Goal: Task Accomplishment & Management: Use online tool/utility

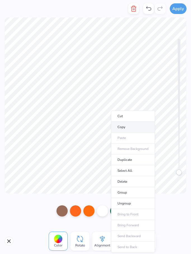
click at [138, 129] on li "Copy" at bounding box center [133, 127] width 44 height 11
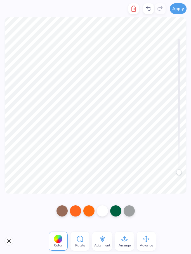
click at [138, 10] on button "button" at bounding box center [133, 8] width 11 height 11
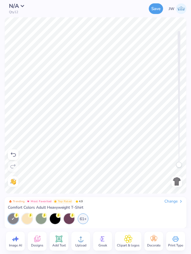
click at [179, 185] on img at bounding box center [176, 181] width 9 height 9
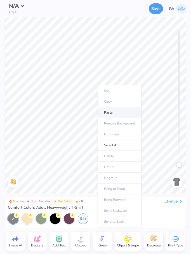
click at [123, 114] on li "Paste" at bounding box center [120, 112] width 44 height 11
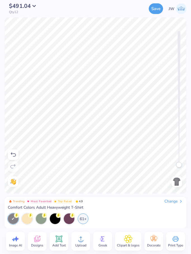
click at [178, 182] on img at bounding box center [176, 181] width 9 height 9
click at [177, 208] on div "Trending Most Favorited Top Rated 4.9 Change Comfort Colors Adult Heavyweight T…" at bounding box center [95, 204] width 175 height 11
click at [180, 203] on div "Change" at bounding box center [173, 201] width 19 height 5
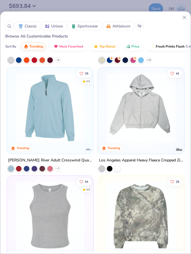
scroll to position [2944, 0]
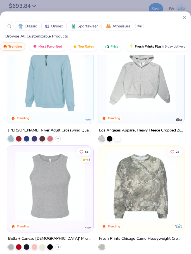
click at [13, 27] on div at bounding box center [9, 26] width 9 height 9
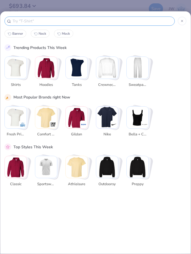
scroll to position [0, 0]
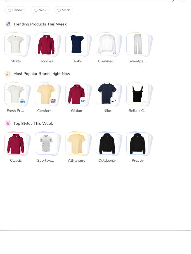
type input "Po"
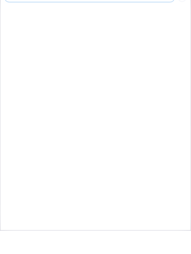
type input "Poc"
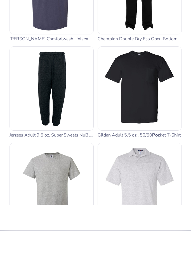
scroll to position [165, 0]
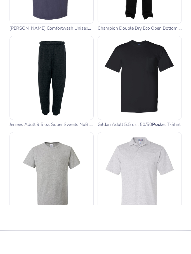
type input "Pock"
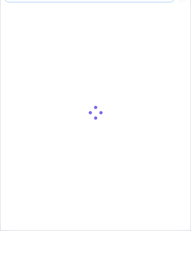
type input "Pocke"
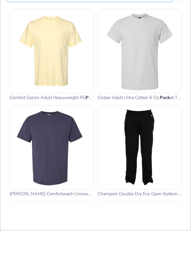
type input "Pocket"
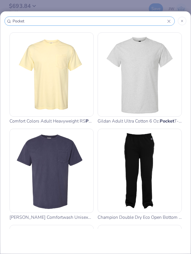
type input "Pocket"
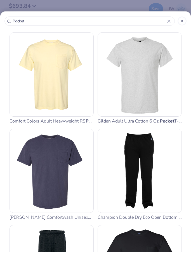
click at [154, 85] on img at bounding box center [139, 74] width 79 height 79
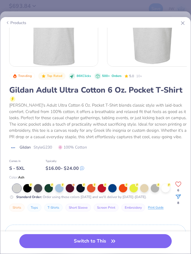
scroll to position [50, 0]
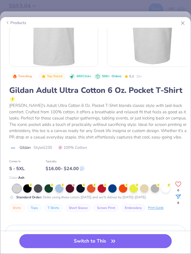
click at [34, 195] on strong "Standard Order :" at bounding box center [29, 197] width 26 height 4
click at [39, 189] on div at bounding box center [38, 188] width 8 height 8
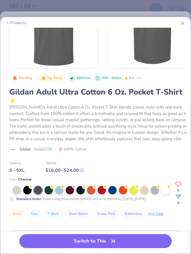
scroll to position [48, 0]
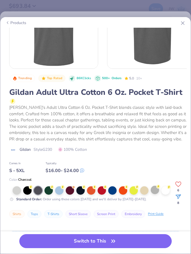
click at [155, 193] on div at bounding box center [155, 190] width 8 height 8
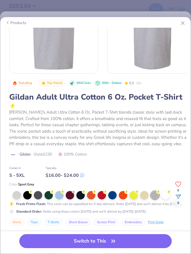
scroll to position [46, 0]
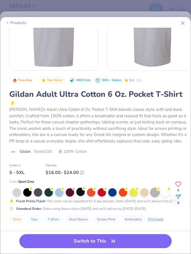
click at [80, 193] on div at bounding box center [80, 191] width 8 height 8
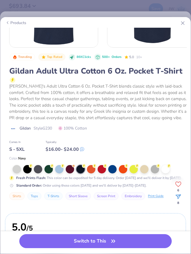
scroll to position [70, 0]
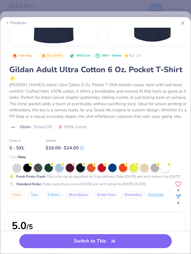
click at [12, 28] on img at bounding box center [53, 2] width 88 height 88
click at [8, 19] on icon at bounding box center [7, 22] width 4 height 7
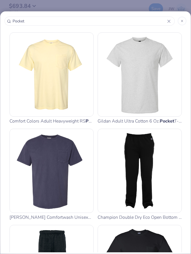
click at [73, 71] on img at bounding box center [51, 74] width 79 height 79
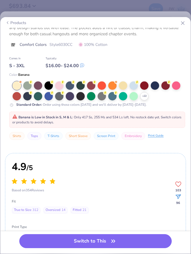
scroll to position [166, 0]
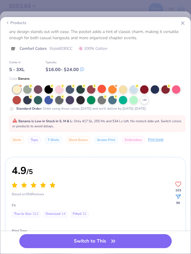
click at [105, 97] on circle at bounding box center [105, 97] width 4 height 4
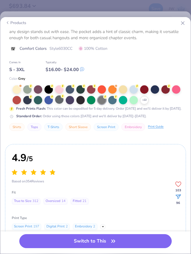
click at [61, 103] on div at bounding box center [59, 99] width 8 height 8
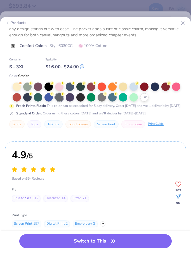
scroll to position [198, 0]
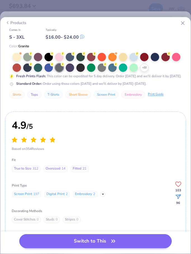
click at [115, 243] on icon "button" at bounding box center [113, 241] width 8 height 8
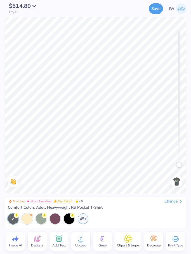
click at [103, 236] on icon at bounding box center [102, 238] width 8 height 8
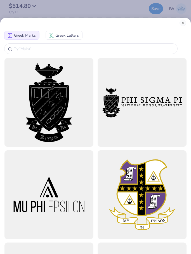
scroll to position [-1, 0]
click at [184, 21] on button "Close" at bounding box center [182, 23] width 7 height 7
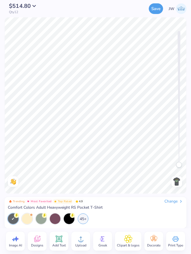
click at [173, 182] on img at bounding box center [176, 181] width 9 height 9
click at [173, 181] on img at bounding box center [176, 181] width 9 height 9
click at [175, 180] on img at bounding box center [176, 181] width 9 height 9
click at [174, 182] on img at bounding box center [176, 181] width 9 height 9
click at [42, 238] on div "Designs" at bounding box center [37, 240] width 19 height 19
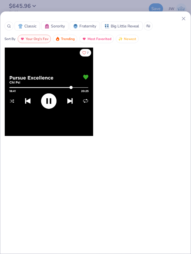
click at [191, 15] on div "Classic Sorority Fraternity Big Little Reveal Sort By Your Org's Fav Trending M…" at bounding box center [95, 132] width 191 height 242
click at [190, 15] on div "Classic Sorority Fraternity Big Little Reveal Sort By Your Org's Fav Trending M…" at bounding box center [95, 132] width 191 height 242
click at [183, 17] on icon at bounding box center [183, 19] width 6 height 6
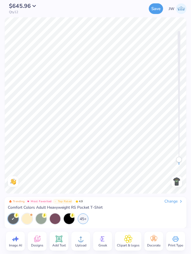
click at [81, 242] on circle at bounding box center [81, 241] width 4 height 4
click at [100, 250] on div "Greek" at bounding box center [102, 240] width 19 height 19
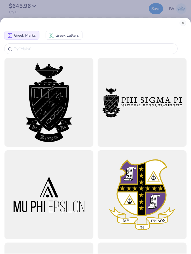
click at [101, 239] on div at bounding box center [142, 194] width 89 height 89
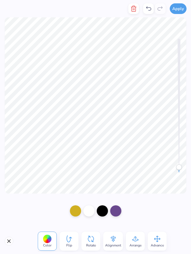
click at [134, 7] on polyline "button" at bounding box center [133, 7] width 5 height 0
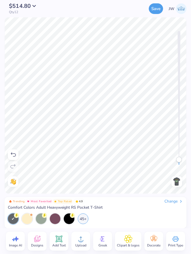
click at [102, 237] on icon at bounding box center [102, 238] width 8 height 8
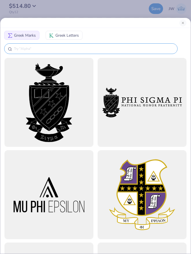
click at [99, 51] on input "text" at bounding box center [93, 49] width 160 height 6
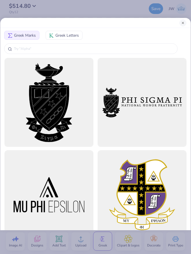
click at [183, 20] on button "Close" at bounding box center [182, 23] width 7 height 7
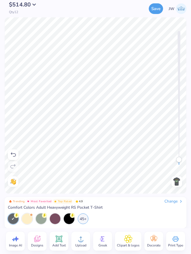
click at [23, 7] on span "$514.80" at bounding box center [20, 5] width 22 height 8
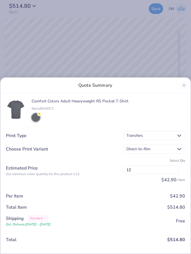
click at [168, 29] on div "Quote Summary Comfort Colors Adult Heavyweight RS Pocket T-Shirt Style# 6030CC …" at bounding box center [95, 127] width 191 height 254
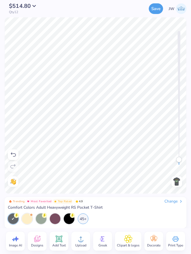
click at [175, 241] on icon at bounding box center [175, 238] width 8 height 8
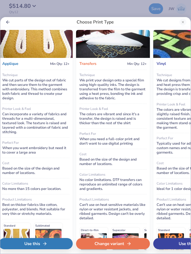
scroll to position [1, 254]
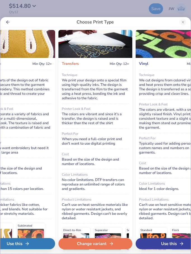
click at [110, 239] on div "Change variant" at bounding box center [95, 243] width 74 height 11
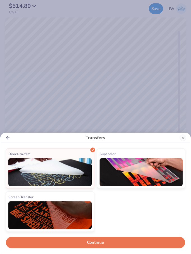
scroll to position [0, 0]
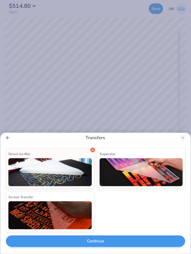
click at [122, 242] on button "Continue" at bounding box center [95, 240] width 179 height 11
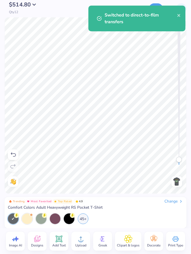
click at [31, 4] on span "$514.80" at bounding box center [20, 5] width 22 height 8
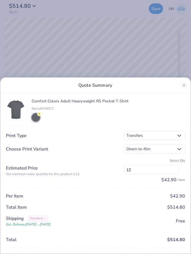
click at [190, 49] on div "Quote Summary Comfort Colors Adult Heavyweight RS Pocket T-Shirt Style# 6030CC …" at bounding box center [95, 127] width 191 height 254
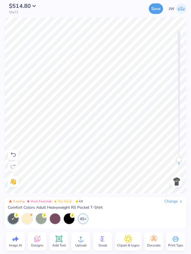
click at [175, 178] on img at bounding box center [176, 181] width 9 height 9
click at [178, 179] on img at bounding box center [176, 181] width 9 height 9
click at [174, 239] on rect at bounding box center [176, 239] width 6 height 2
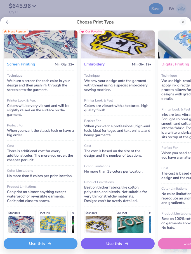
click at [56, 241] on div "Use this" at bounding box center [41, 243] width 74 height 11
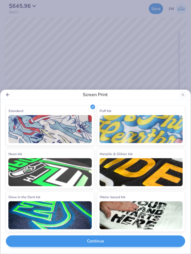
click at [94, 236] on button "Continue" at bounding box center [95, 240] width 179 height 11
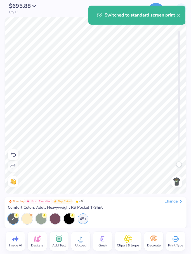
click at [180, 185] on img at bounding box center [176, 181] width 9 height 9
click at [177, 180] on img at bounding box center [176, 181] width 9 height 9
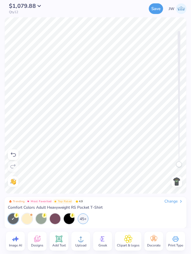
click at [32, 14] on div "$1,079.88 Qty 12 Save JW" at bounding box center [95, 8] width 191 height 17
click at [32, 7] on span "$1,079.88" at bounding box center [22, 5] width 27 height 8
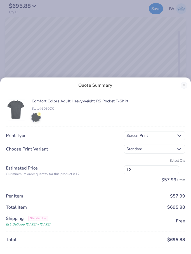
click at [161, 29] on div "Quote Summary Comfort Colors Adult Heavyweight RS Pocket T-Shirt Style# 6030CC …" at bounding box center [95, 127] width 191 height 254
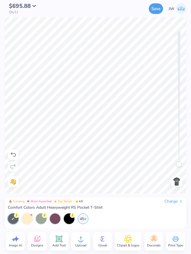
click at [173, 238] on icon at bounding box center [175, 238] width 6 height 5
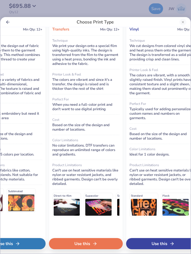
scroll to position [35, 263]
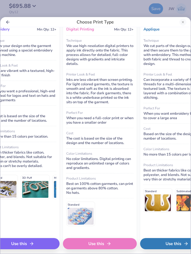
click at [109, 239] on div "Use this" at bounding box center [100, 243] width 74 height 11
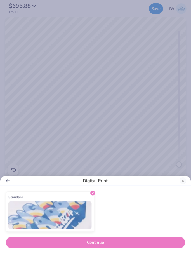
scroll to position [0, 0]
click at [114, 234] on div "Standard Continue" at bounding box center [95, 219] width 179 height 57
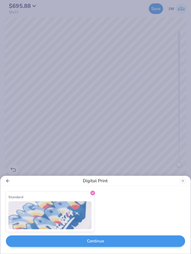
click at [112, 245] on button "Continue" at bounding box center [95, 240] width 179 height 11
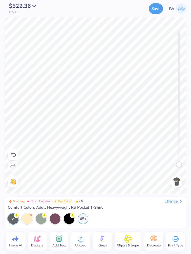
click at [182, 179] on div "Back" at bounding box center [176, 181] width 13 height 11
click at [173, 183] on img at bounding box center [176, 181] width 9 height 9
click at [107, 236] on div "Greek" at bounding box center [102, 240] width 19 height 19
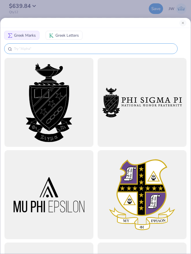
click at [120, 50] on input "text" at bounding box center [93, 49] width 160 height 6
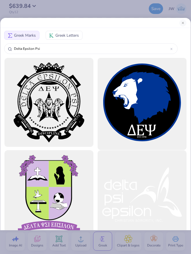
type input "Delta Epsilon Psi"
click at [150, 89] on div at bounding box center [142, 102] width 98 height 98
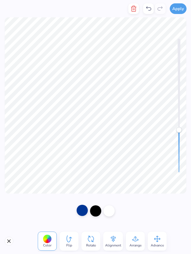
click at [82, 209] on div at bounding box center [82, 209] width 11 height 11
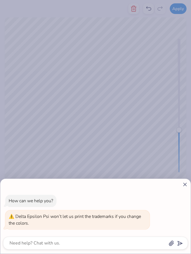
click at [167, 129] on div "How can we help you? Delta Epsilon Psi won’t let us print the trademarks if you…" at bounding box center [95, 127] width 191 height 254
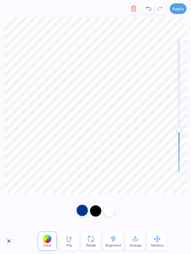
click at [80, 212] on div at bounding box center [82, 209] width 11 height 11
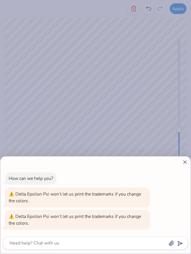
click at [186, 163] on icon at bounding box center [185, 162] width 6 height 6
type textarea "x"
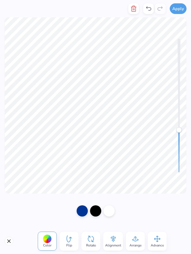
click at [8, 243] on button "Close" at bounding box center [8, 240] width 9 height 9
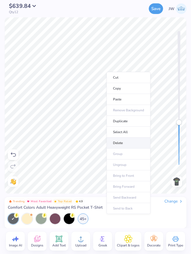
click at [131, 144] on li "Delete" at bounding box center [128, 142] width 44 height 11
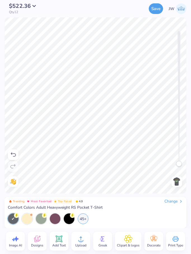
click at [16, 242] on icon at bounding box center [15, 238] width 8 height 8
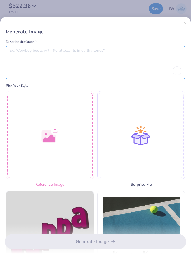
click at [91, 60] on textarea at bounding box center [95, 55] width 172 height 14
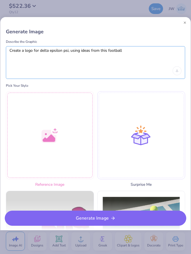
click at [106, 48] on textarea "Create a logo for delta epsilon psi, using ideas from this football" at bounding box center [95, 55] width 172 height 14
click at [143, 51] on textarea "Create a logo for delta epsilon psi, using ideas from this umiami football" at bounding box center [95, 55] width 172 height 14
type textarea "Create a logo for delta epsilon psi, using ideas from this umiami football them…"
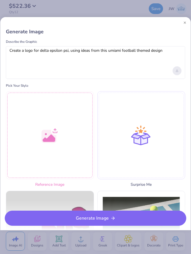
click at [177, 67] on div "Upload image" at bounding box center [176, 70] width 9 height 9
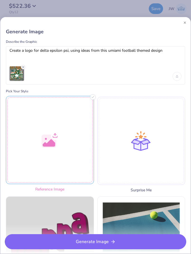
click at [76, 106] on div at bounding box center [50, 140] width 88 height 88
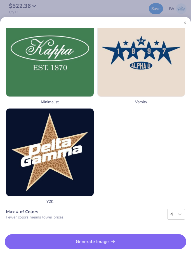
scroll to position [588, 0]
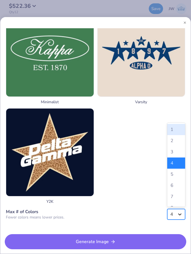
click at [182, 211] on icon at bounding box center [180, 214] width 6 height 6
click at [173, 203] on div "8" at bounding box center [176, 207] width 18 height 11
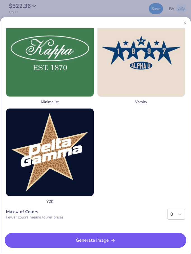
click at [138, 238] on button "Generate Image" at bounding box center [95, 239] width 181 height 15
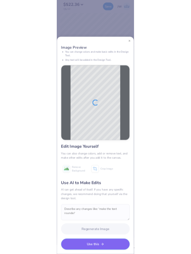
scroll to position [0, 0]
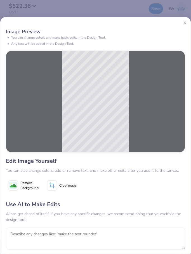
click at [29, 184] on span "Remove Background" at bounding box center [29, 185] width 18 height 10
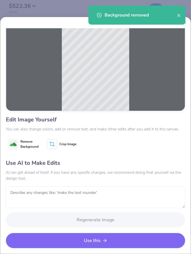
scroll to position [41, 0]
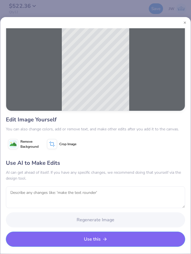
click at [101, 237] on button "Use this" at bounding box center [95, 238] width 179 height 15
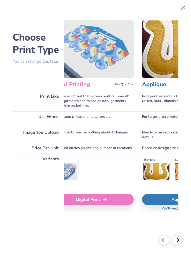
scroll to position [0, 201]
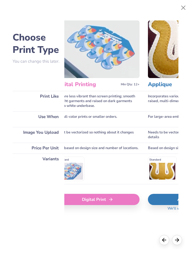
click at [110, 199] on div "Digital Print" at bounding box center [98, 199] width 84 height 11
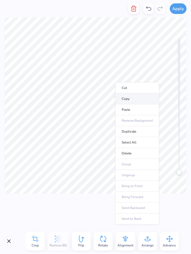
click at [129, 98] on li "Copy" at bounding box center [137, 98] width 44 height 11
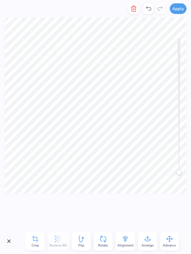
click at [147, 193] on div at bounding box center [95, 210] width 191 height 35
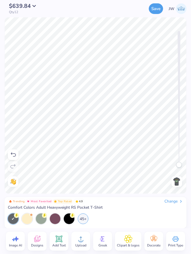
click at [170, 180] on div "Back" at bounding box center [176, 181] width 13 height 11
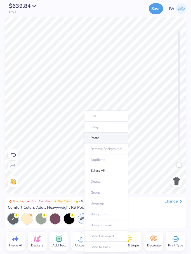
click at [98, 140] on li "Paste" at bounding box center [106, 137] width 44 height 11
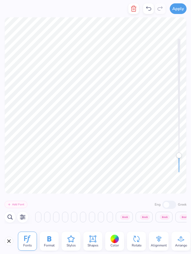
scroll to position [0, 752]
click at [149, 12] on div at bounding box center [148, 8] width 11 height 11
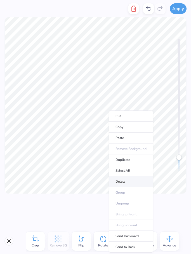
click at [119, 180] on li "Delete" at bounding box center [131, 181] width 44 height 11
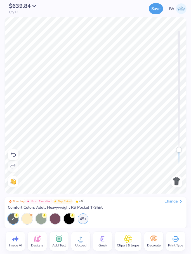
click at [175, 184] on img at bounding box center [176, 181] width 9 height 9
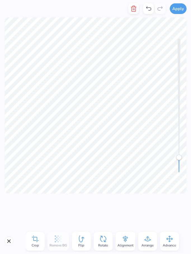
click at [9, 242] on button "Close" at bounding box center [8, 240] width 9 height 9
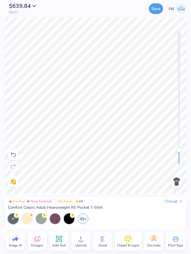
click at [82, 240] on icon at bounding box center [81, 238] width 8 height 8
click at [35, 241] on icon at bounding box center [36, 239] width 5 height 4
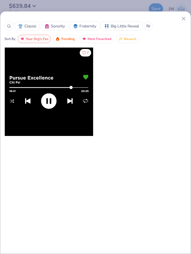
click at [44, 9] on div "Classic Sorority Fraternity Big Little Reveal Sort By Your Org's Fav Trending M…" at bounding box center [95, 127] width 191 height 254
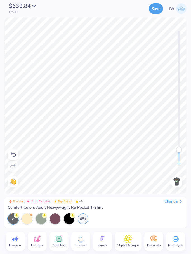
click at [19, 240] on icon at bounding box center [15, 238] width 8 height 8
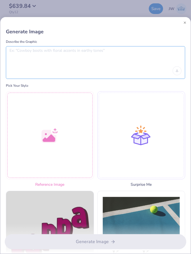
click at [91, 59] on textarea at bounding box center [95, 55] width 172 height 14
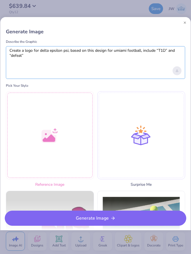
type textarea "Create a logo for delta epsilon psi, based on this design for umiami football, …"
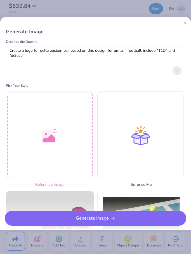
click at [176, 75] on div "Upload image" at bounding box center [176, 70] width 9 height 9
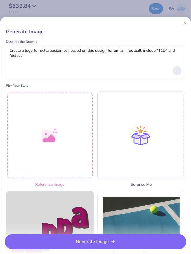
click at [180, 70] on div "Upload image" at bounding box center [176, 70] width 9 height 9
click at [176, 69] on div "Upload image" at bounding box center [176, 70] width 9 height 9
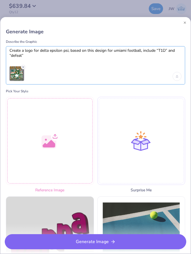
click at [118, 52] on textarea "Create a logo for delta epsilon psi, based on this design for umiami football, …" at bounding box center [95, 55] width 172 height 14
click at [20, 49] on textarea "Create a logo for delta epsilon psi, based on this design for umiami football, …" at bounding box center [95, 55] width 172 height 14
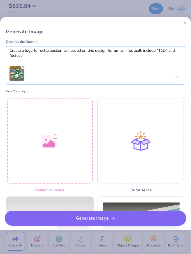
click at [20, 48] on textarea "Create a logo for delta epsilon psi, based on this design for umiami football, …" at bounding box center [95, 55] width 172 height 14
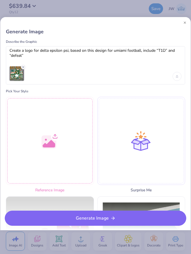
click at [186, 21] on div at bounding box center [95, 22] width 190 height 11
click at [185, 23] on button "Close" at bounding box center [184, 22] width 3 height 3
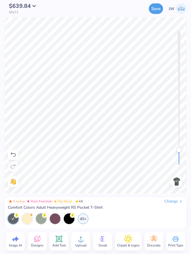
click at [187, 26] on div "Need help? Chat with us. Back" at bounding box center [95, 105] width 191 height 176
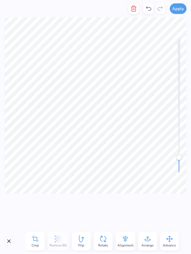
click at [134, 9] on icon "button" at bounding box center [133, 8] width 7 height 7
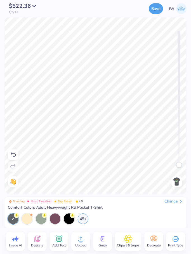
click at [174, 204] on div "Change" at bounding box center [173, 201] width 19 height 5
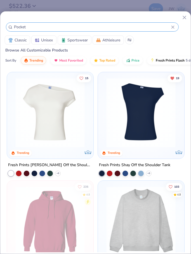
click at [170, 29] on input "Pocket" at bounding box center [92, 27] width 158 height 6
click at [173, 28] on icon at bounding box center [172, 26] width 3 height 3
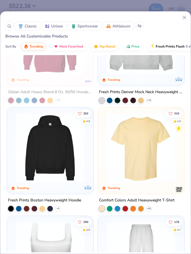
scroll to position [174, 0]
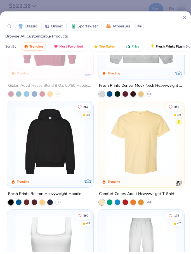
click at [142, 130] on img at bounding box center [140, 141] width 75 height 70
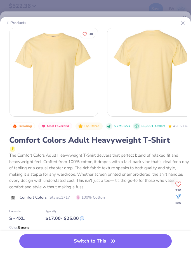
scroll to position [51, 0]
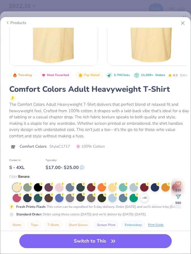
click at [84, 196] on div at bounding box center [80, 197] width 8 height 8
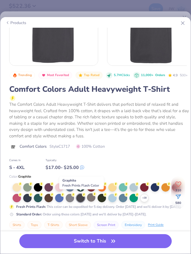
click at [95, 197] on div at bounding box center [91, 197] width 8 height 8
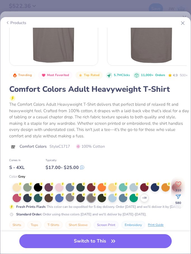
click at [70, 197] on div at bounding box center [70, 197] width 8 height 8
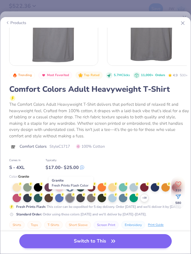
click at [103, 240] on button "Switch to This" at bounding box center [95, 241] width 152 height 14
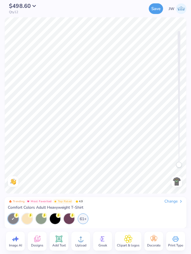
click at [171, 182] on div at bounding box center [176, 181] width 11 height 11
click at [179, 183] on img at bounding box center [176, 181] width 9 height 9
click at [177, 186] on div at bounding box center [176, 181] width 11 height 11
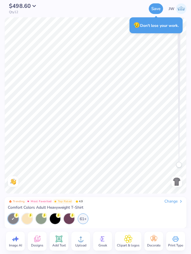
click at [176, 181] on img at bounding box center [176, 181] width 9 height 9
click at [178, 183] on img at bounding box center [176, 181] width 9 height 9
click at [176, 185] on img at bounding box center [176, 181] width 9 height 9
click at [21, 239] on div "Image AI" at bounding box center [15, 240] width 19 height 19
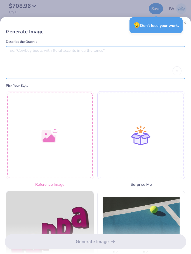
click at [97, 61] on textarea at bounding box center [95, 55] width 172 height 14
paste textarea "Create a logo for delta epsilon psi, based on this design for umiami football, …"
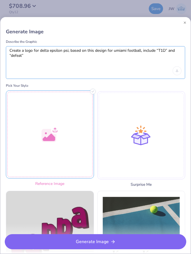
type textarea "Create a logo for delta epsilon psi, based on this design for umiami football, …"
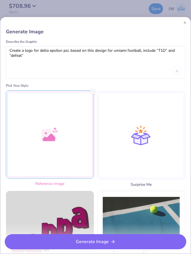
click at [57, 119] on div at bounding box center [50, 134] width 88 height 88
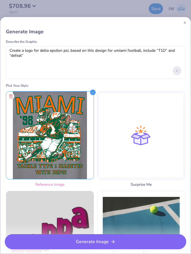
click at [177, 71] on icon "Upload image" at bounding box center [177, 71] width 2 height 2
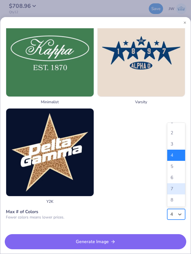
scroll to position [8, 0]
click at [176, 202] on div "8" at bounding box center [176, 199] width 18 height 11
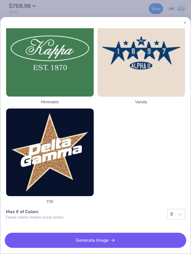
click at [150, 244] on button "Generate Image" at bounding box center [95, 239] width 181 height 15
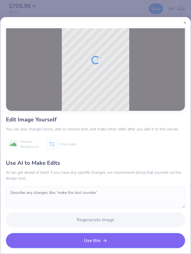
scroll to position [41, 0]
click at [186, 23] on button "Close" at bounding box center [184, 22] width 3 height 3
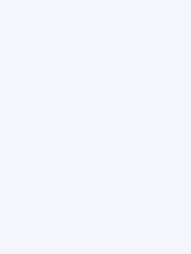
click at [152, 53] on div at bounding box center [95, 127] width 191 height 254
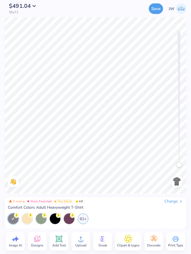
click at [178, 180] on img at bounding box center [176, 181] width 9 height 9
click at [85, 241] on div "Upload" at bounding box center [80, 240] width 19 height 19
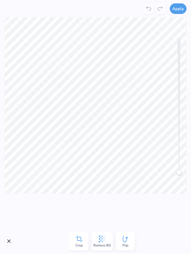
click at [104, 237] on icon at bounding box center [102, 238] width 7 height 7
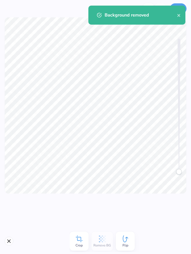
click at [181, 169] on div "Accessibility label" at bounding box center [179, 172] width 6 height 6
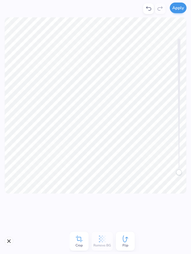
click at [178, 6] on button "Apply" at bounding box center [178, 8] width 17 height 11
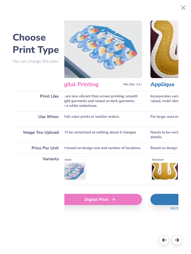
scroll to position [0, 197]
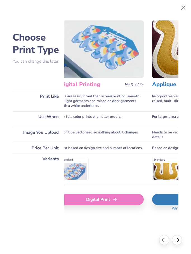
click at [122, 203] on div "Digital Print" at bounding box center [102, 199] width 84 height 11
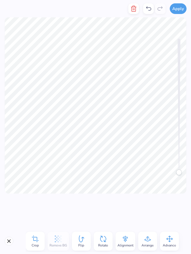
click at [180, 203] on div at bounding box center [95, 210] width 191 height 35
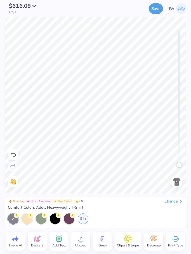
click at [176, 177] on img at bounding box center [176, 181] width 9 height 9
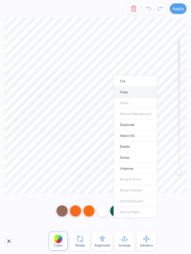
click at [132, 90] on li "Copy" at bounding box center [135, 92] width 44 height 11
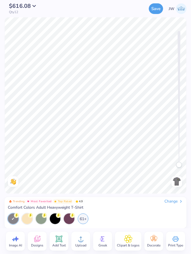
click at [178, 184] on img at bounding box center [176, 181] width 9 height 9
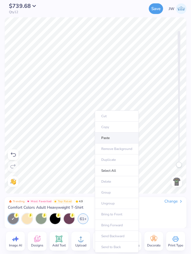
click at [104, 137] on li "Paste" at bounding box center [117, 137] width 44 height 11
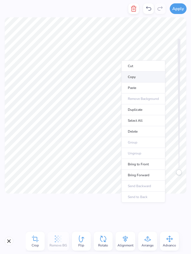
click at [132, 78] on li "Copy" at bounding box center [143, 77] width 44 height 11
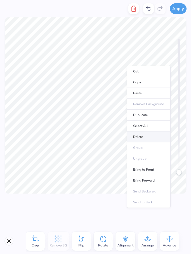
click at [144, 136] on li "Delete" at bounding box center [149, 136] width 44 height 11
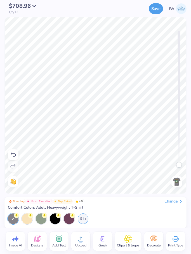
click at [176, 184] on img at bounding box center [176, 181] width 9 height 9
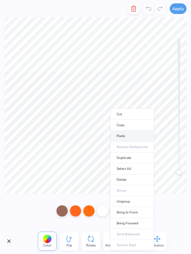
click at [130, 137] on li "Paste" at bounding box center [132, 135] width 44 height 11
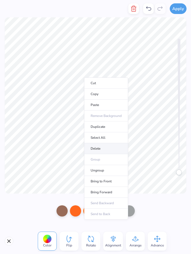
click at [94, 151] on li "Delete" at bounding box center [106, 148] width 44 height 11
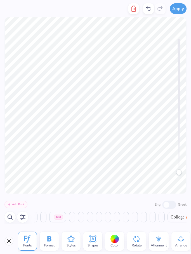
scroll to position [0, 804]
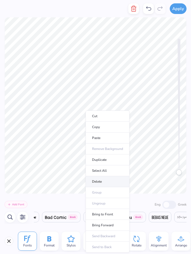
click at [101, 181] on li "Delete" at bounding box center [107, 181] width 44 height 11
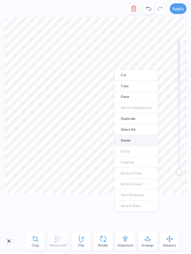
click at [139, 142] on li "Delete" at bounding box center [136, 140] width 44 height 11
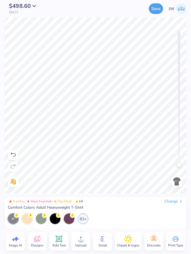
click at [15, 240] on icon at bounding box center [15, 238] width 8 height 8
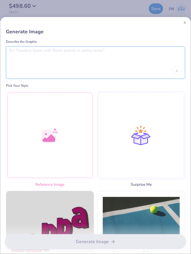
click at [96, 55] on textarea at bounding box center [95, 55] width 172 height 14
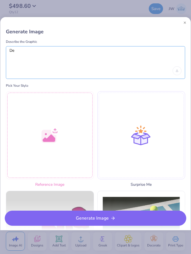
type textarea "D"
type textarea "L"
click at [93, 51] on textarea "Umiami football themed logo: Delta Epsilon Psi Defeat T1D" at bounding box center [95, 55] width 172 height 14
type textarea "Umiami football themed logo: Delta Epsilon Psi Defeat T1D"
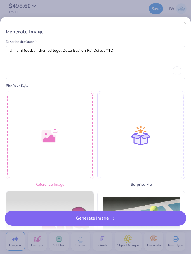
drag, startPoint x: 93, startPoint y: 51, endPoint x: 0, endPoint y: 0, distance: 106.5
click at [0, 0] on html "$498.60 Qty 12 Save JW Image AI Designs Add Text Upload Greek Clipart & logos D…" at bounding box center [95, 127] width 191 height 254
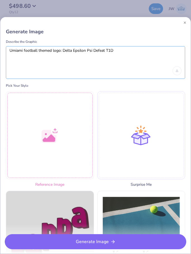
click at [139, 53] on textarea "Umiami football themed logo: Delta Epsilon Psi Defeat T1D" at bounding box center [95, 55] width 172 height 14
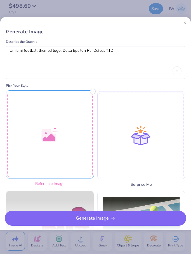
click at [72, 123] on div at bounding box center [50, 134] width 88 height 88
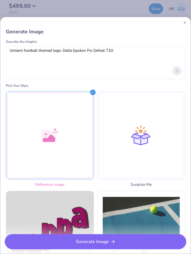
click at [174, 73] on div "Upload image" at bounding box center [176, 70] width 9 height 9
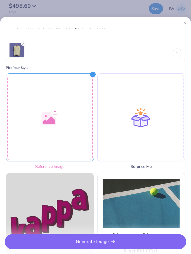
scroll to position [33, 0]
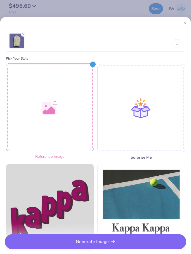
click at [89, 96] on div at bounding box center [50, 107] width 88 height 88
click at [84, 129] on div at bounding box center [50, 107] width 88 height 88
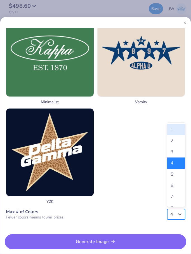
scroll to position [0, 0]
click at [179, 192] on div "7" at bounding box center [176, 196] width 18 height 11
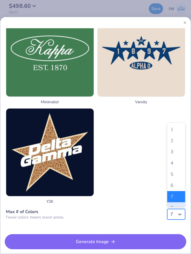
click at [177, 205] on div "8" at bounding box center [176, 207] width 18 height 11
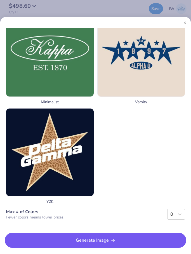
click at [167, 239] on button "Generate Image" at bounding box center [95, 239] width 181 height 15
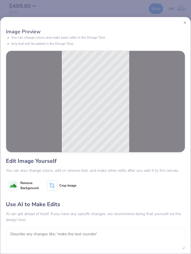
click at [46, 232] on textarea at bounding box center [95, 238] width 179 height 22
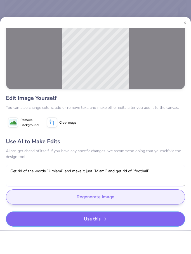
type textarea "Get rid of the words “Umiami” and make it just “Miami” and get rid of “football”"
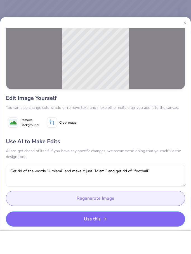
click at [91, 214] on button "Regenerate Image" at bounding box center [95, 221] width 179 height 15
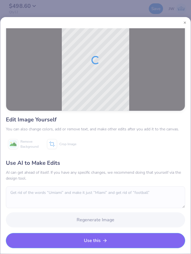
scroll to position [29, 0]
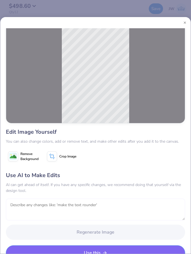
click at [120, 205] on textarea at bounding box center [95, 209] width 179 height 22
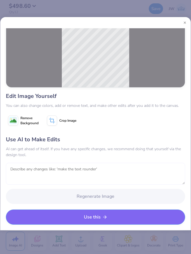
scroll to position [65, 0]
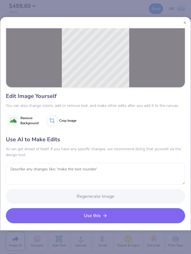
click at [84, 217] on button "Use this" at bounding box center [95, 215] width 179 height 15
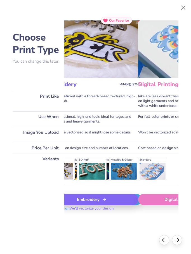
scroll to position [0, 174]
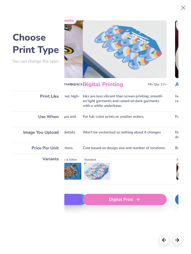
click at [128, 205] on div "Digital Print" at bounding box center [125, 199] width 84 height 11
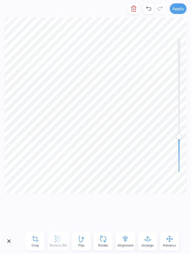
click at [172, 243] on span "Advance" at bounding box center [169, 245] width 13 height 4
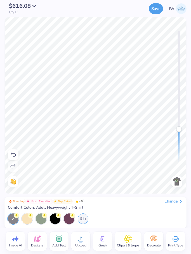
click at [178, 183] on img at bounding box center [176, 181] width 9 height 9
click at [179, 180] on img at bounding box center [176, 181] width 9 height 9
click at [175, 242] on icon at bounding box center [175, 238] width 8 height 8
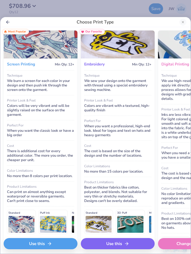
scroll to position [0, 0]
click at [55, 248] on div "Use this" at bounding box center [41, 243] width 74 height 11
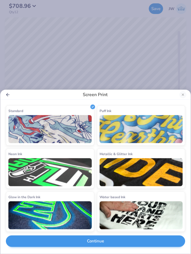
click at [145, 242] on button "Continue" at bounding box center [95, 240] width 179 height 11
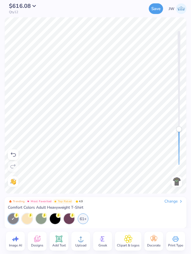
click at [177, 184] on img at bounding box center [176, 181] width 9 height 9
click at [175, 179] on img at bounding box center [176, 181] width 9 height 9
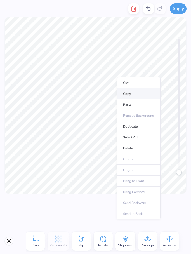
click at [144, 94] on li "Copy" at bounding box center [138, 93] width 44 height 11
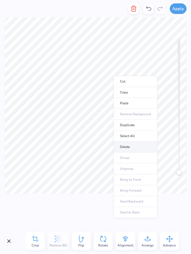
click at [137, 144] on li "Delete" at bounding box center [135, 146] width 44 height 11
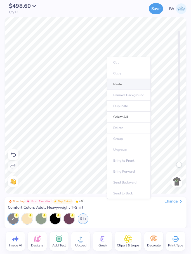
click at [136, 84] on li "Paste" at bounding box center [129, 84] width 44 height 11
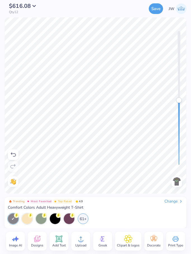
click at [169, 203] on div "Change" at bounding box center [173, 201] width 19 height 5
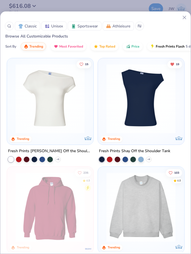
click at [183, 18] on icon at bounding box center [184, 18] width 6 height 6
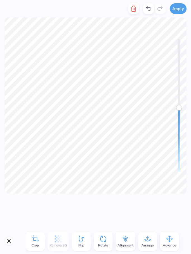
click at [16, 246] on div "Crop Remove BG Flip Rotate Alignment Arrange Advance" at bounding box center [95, 241] width 191 height 26
click at [12, 239] on button "Close" at bounding box center [8, 240] width 9 height 9
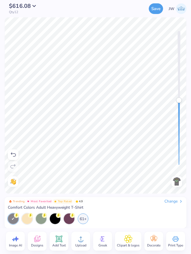
click at [17, 246] on span "Image AI" at bounding box center [15, 245] width 13 height 4
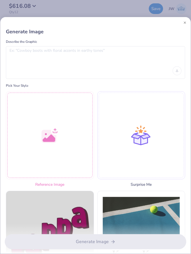
click at [96, 65] on div at bounding box center [95, 62] width 179 height 33
click at [180, 66] on div at bounding box center [95, 62] width 179 height 33
click at [177, 69] on div "Upload image" at bounding box center [176, 70] width 9 height 9
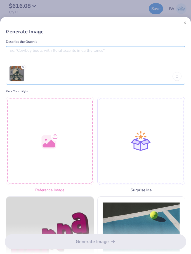
click at [111, 58] on textarea at bounding box center [95, 55] width 172 height 14
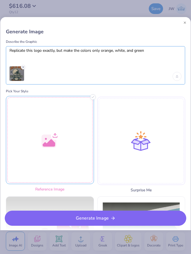
type textarea "Replicate this logo exactly, but make the colors only orange, white, and green"
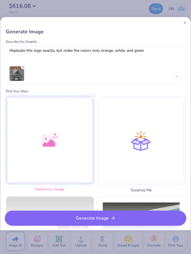
click at [71, 146] on div at bounding box center [50, 140] width 88 height 88
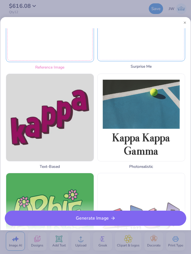
scroll to position [272, 0]
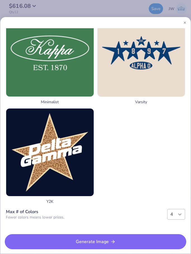
click at [175, 216] on div at bounding box center [180, 214] width 10 height 10
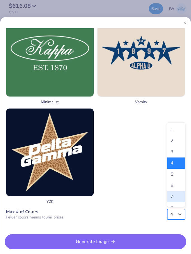
click at [174, 200] on div "7" at bounding box center [176, 196] width 18 height 11
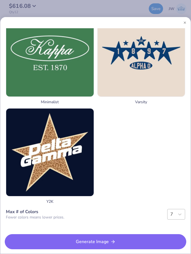
click at [172, 215] on div "7" at bounding box center [172, 214] width 4 height 7
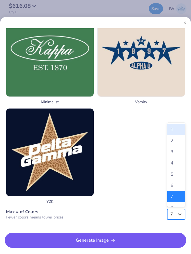
click at [141, 241] on button "Generate Image" at bounding box center [95, 239] width 181 height 15
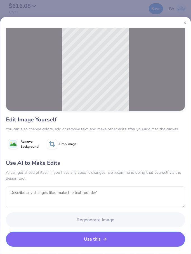
scroll to position [41, 0]
click at [105, 237] on icon "button" at bounding box center [104, 238] width 5 height 5
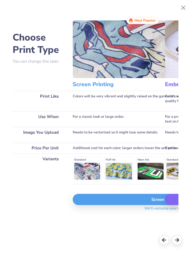
scroll to position [0, 36]
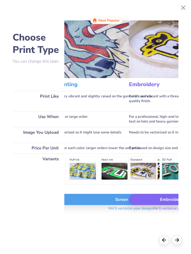
click at [111, 205] on div "Screen Print" at bounding box center [131, 199] width 188 height 11
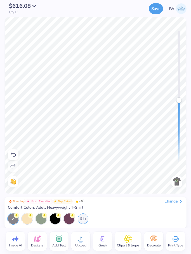
click at [113, 202] on div "Trending Most Favorited Top Rated 4.9 Change" at bounding box center [95, 201] width 175 height 5
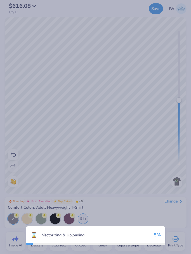
click at [84, 86] on div "⌛ Vectorizing & Uploading 5 %" at bounding box center [95, 127] width 191 height 254
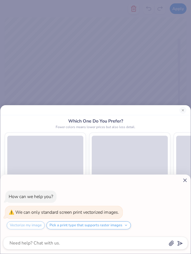
click at [183, 180] on icon at bounding box center [185, 180] width 6 height 6
type textarea "x"
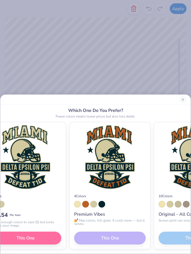
scroll to position [0, 187]
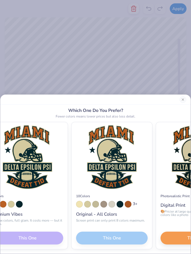
click at [127, 233] on div "10 Colors 3 + Original - All Colors Screen print can only print 8 colors maximu…" at bounding box center [112, 219] width 80 height 60
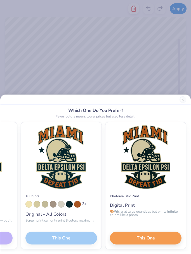
scroll to position [0, 237]
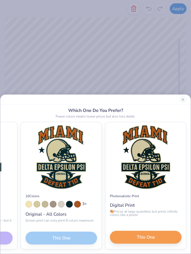
click at [138, 231] on button "This One" at bounding box center [146, 236] width 72 height 13
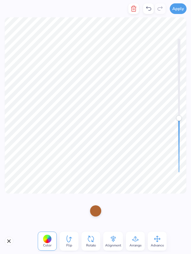
click at [99, 222] on div at bounding box center [95, 210] width 191 height 35
click at [98, 222] on div at bounding box center [95, 210] width 191 height 35
click at [96, 208] on div at bounding box center [95, 209] width 11 height 11
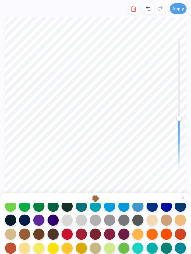
scroll to position [44, 0]
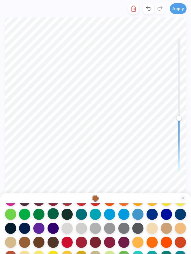
click at [54, 211] on div at bounding box center [52, 213] width 11 height 11
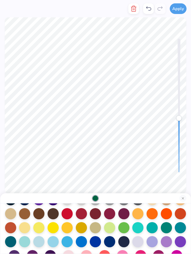
scroll to position [74, 0]
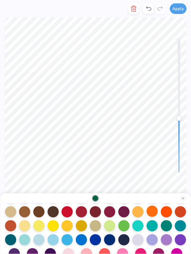
click at [154, 207] on div at bounding box center [151, 210] width 11 height 11
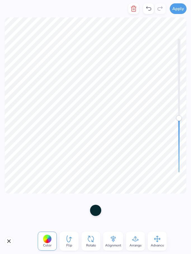
click at [98, 211] on div at bounding box center [95, 209] width 11 height 11
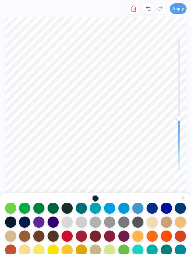
scroll to position [47, 0]
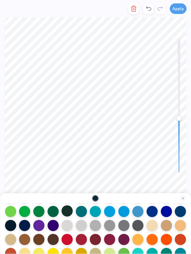
click at [64, 210] on div at bounding box center [66, 210] width 11 height 11
click at [53, 208] on div at bounding box center [52, 210] width 11 height 11
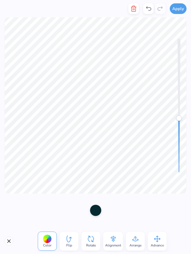
click at [101, 209] on div at bounding box center [95, 209] width 11 height 11
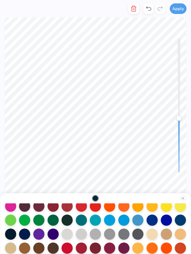
scroll to position [40, 0]
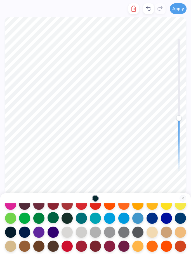
click at [54, 220] on div at bounding box center [52, 217] width 11 height 11
click at [53, 218] on div at bounding box center [52, 217] width 11 height 11
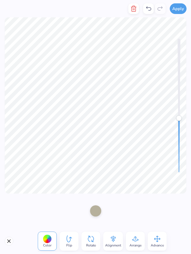
click at [150, 11] on icon at bounding box center [148, 8] width 7 height 7
click at [149, 10] on icon at bounding box center [148, 8] width 5 height 4
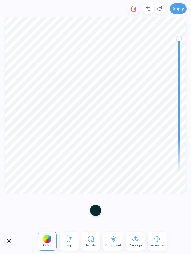
click at [96, 210] on div at bounding box center [95, 209] width 11 height 11
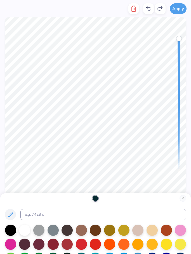
scroll to position [21, 0]
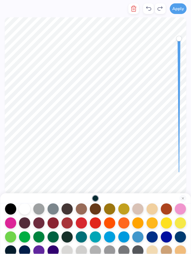
click at [59, 236] on div at bounding box center [95, 257] width 181 height 109
click at [58, 236] on div at bounding box center [52, 235] width 11 height 11
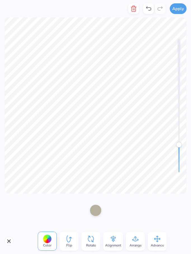
click at [97, 216] on div at bounding box center [95, 209] width 11 height 11
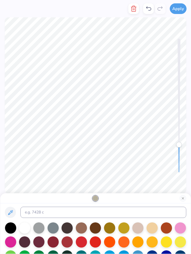
scroll to position [2, 0]
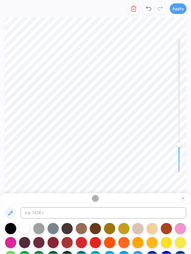
click at [25, 223] on div at bounding box center [24, 227] width 11 height 11
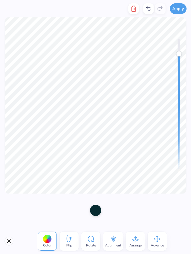
click at [95, 206] on div at bounding box center [95, 209] width 11 height 11
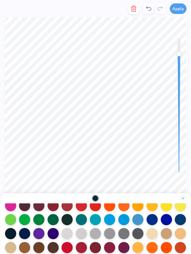
scroll to position [41, 0]
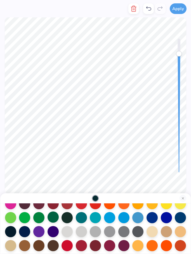
click at [51, 221] on div at bounding box center [52, 216] width 11 height 11
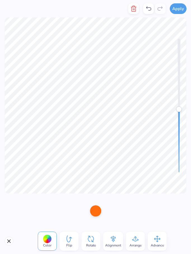
click at [151, 6] on icon at bounding box center [148, 8] width 7 height 7
click at [96, 217] on div at bounding box center [95, 211] width 20 height 16
click at [96, 209] on div at bounding box center [95, 209] width 11 height 11
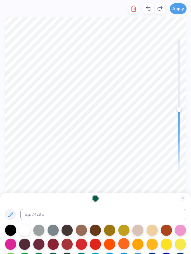
click at [120, 244] on div at bounding box center [123, 243] width 11 height 11
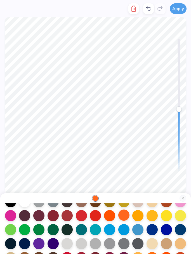
scroll to position [27, 0]
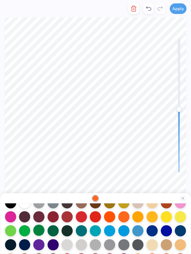
click at [38, 232] on div at bounding box center [38, 229] width 11 height 11
click at [56, 229] on div at bounding box center [52, 229] width 11 height 11
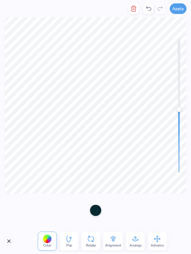
click at [96, 213] on div at bounding box center [95, 209] width 11 height 11
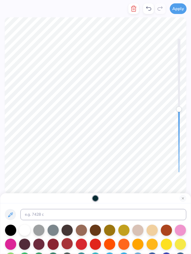
scroll to position [16, 0]
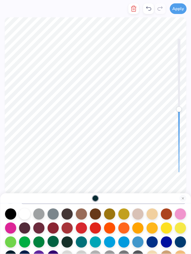
click at [55, 244] on div at bounding box center [52, 241] width 11 height 11
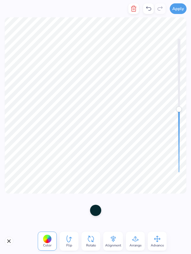
click at [100, 211] on div at bounding box center [95, 209] width 11 height 11
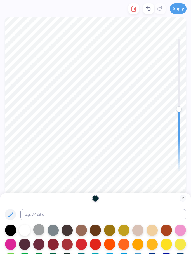
click at [41, 235] on div at bounding box center [38, 229] width 11 height 11
click at [153, 229] on div at bounding box center [151, 229] width 11 height 11
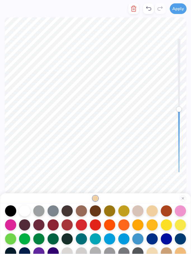
scroll to position [12, 0]
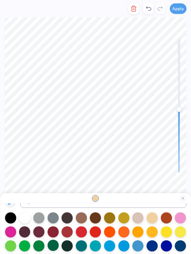
click at [56, 248] on div at bounding box center [52, 244] width 11 height 11
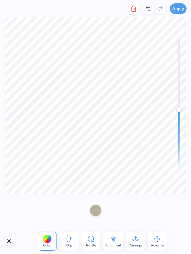
click at [92, 208] on div at bounding box center [95, 209] width 11 height 11
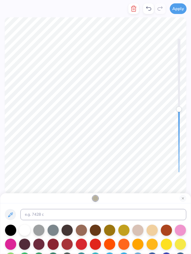
click at [99, 230] on div at bounding box center [95, 229] width 11 height 11
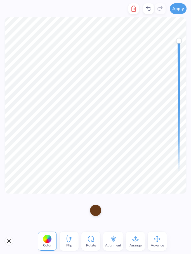
click at [97, 213] on div at bounding box center [95, 209] width 11 height 11
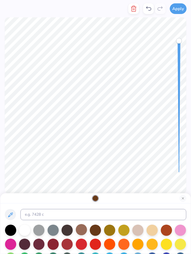
click at [82, 234] on div at bounding box center [81, 229] width 11 height 11
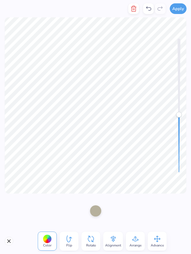
click at [94, 220] on div at bounding box center [95, 210] width 191 height 35
click at [95, 208] on div at bounding box center [95, 209] width 11 height 11
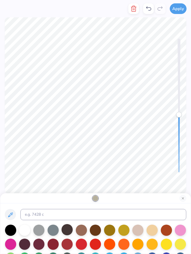
click at [65, 234] on div at bounding box center [66, 229] width 11 height 11
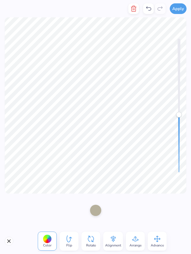
click at [99, 208] on div at bounding box center [95, 209] width 11 height 11
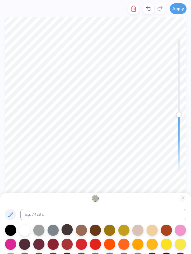
click at [71, 226] on div at bounding box center [66, 229] width 11 height 11
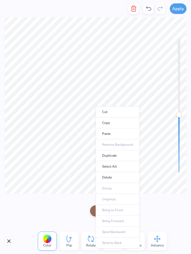
click at [27, 216] on div at bounding box center [95, 210] width 191 height 35
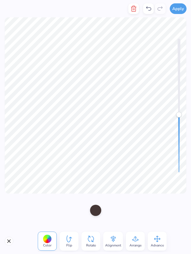
click at [94, 211] on div at bounding box center [95, 209] width 11 height 11
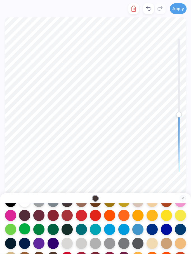
scroll to position [28, 0]
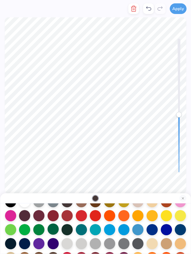
click at [52, 228] on div at bounding box center [52, 228] width 11 height 11
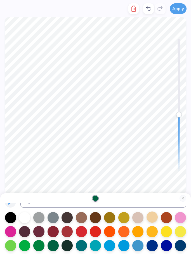
click at [152, 222] on div at bounding box center [151, 216] width 11 height 11
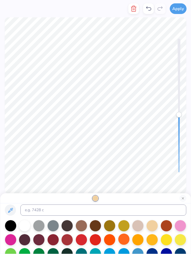
scroll to position [60, 0]
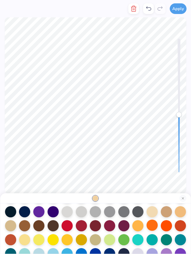
click at [156, 228] on div at bounding box center [151, 224] width 11 height 11
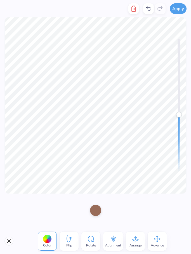
click at [98, 211] on div at bounding box center [95, 209] width 11 height 11
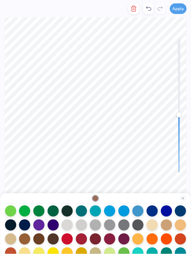
scroll to position [47, 0]
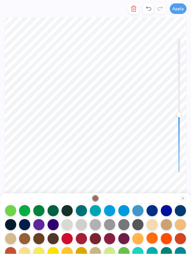
click at [150, 240] on div at bounding box center [151, 237] width 11 height 11
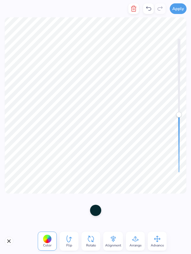
click at [94, 216] on div at bounding box center [95, 209] width 11 height 11
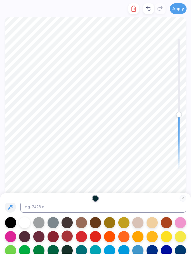
scroll to position [19, 0]
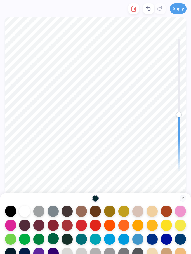
click at [57, 239] on div at bounding box center [52, 238] width 11 height 11
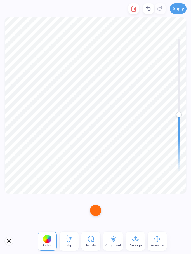
click at [97, 210] on div at bounding box center [95, 209] width 11 height 11
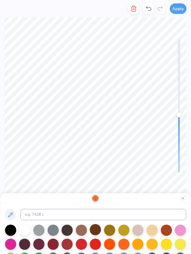
click at [91, 233] on div at bounding box center [95, 229] width 11 height 11
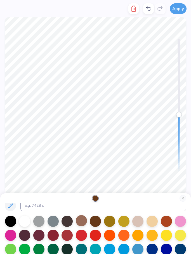
scroll to position [39, 0]
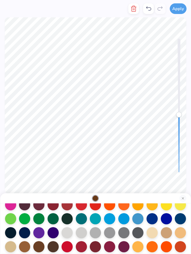
click at [45, 223] on div at bounding box center [95, 239] width 181 height 109
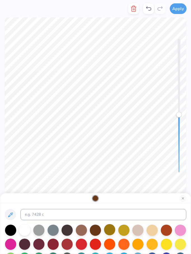
scroll to position [0, 0]
click at [126, 241] on div at bounding box center [123, 243] width 11 height 11
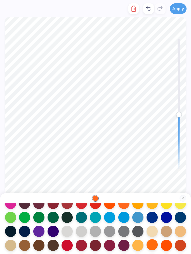
click at [152, 248] on div at bounding box center [151, 244] width 11 height 11
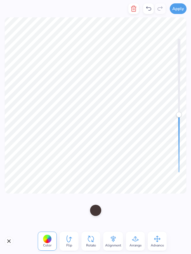
click at [101, 215] on div at bounding box center [95, 209] width 11 height 11
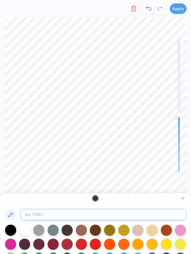
scroll to position [36, 0]
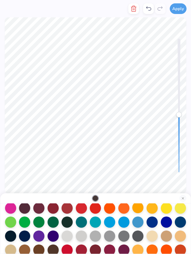
click at [141, 212] on div at bounding box center [137, 207] width 11 height 11
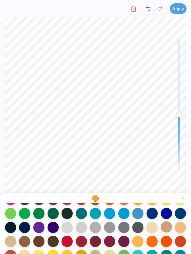
click at [170, 227] on div at bounding box center [166, 226] width 11 height 11
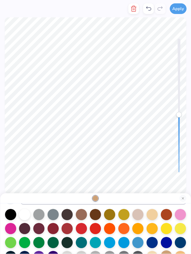
scroll to position [15, 0]
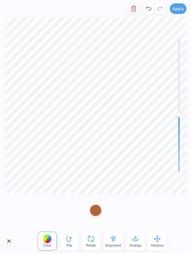
click at [91, 206] on div at bounding box center [95, 209] width 11 height 11
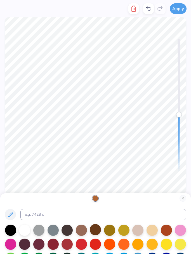
click at [92, 230] on div at bounding box center [95, 229] width 11 height 11
click at [142, 245] on div at bounding box center [137, 243] width 11 height 11
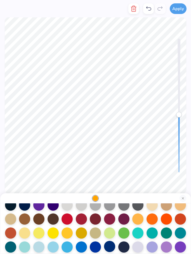
scroll to position [67, 0]
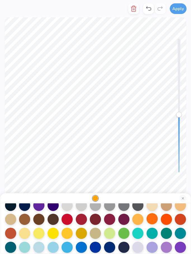
click at [156, 222] on div at bounding box center [151, 218] width 11 height 11
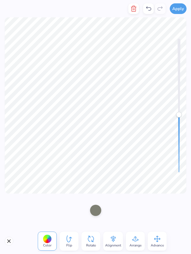
click at [98, 211] on div at bounding box center [95, 209] width 11 height 11
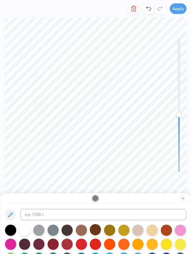
click at [100, 233] on div at bounding box center [95, 229] width 11 height 11
click at [87, 231] on div at bounding box center [81, 229] width 11 height 11
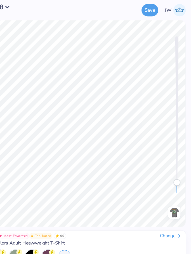
click at [126, 215] on div "$739.68 Qty 12 Save JW Image AI Designs Add Text Upload Greek Clipart & logos D…" at bounding box center [95, 127] width 191 height 254
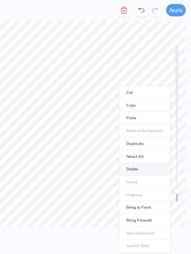
click at [129, 144] on li "Delete" at bounding box center [151, 144] width 44 height 11
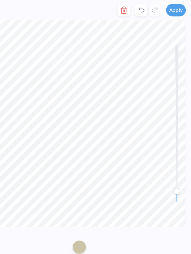
click at [145, 11] on icon at bounding box center [148, 8] width 7 height 7
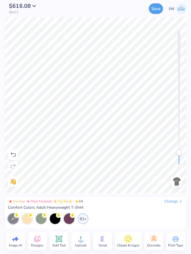
click at [14, 153] on icon at bounding box center [13, 154] width 7 height 7
click at [17, 166] on div at bounding box center [13, 166] width 11 height 11
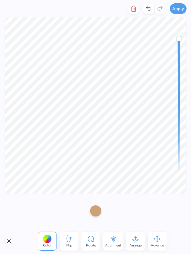
click at [150, 7] on icon at bounding box center [148, 8] width 7 height 7
click at [95, 216] on div at bounding box center [95, 209] width 11 height 11
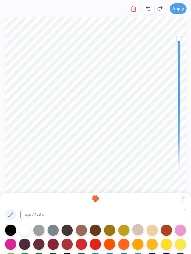
click at [142, 229] on div at bounding box center [137, 229] width 11 height 11
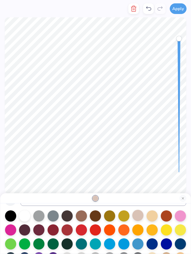
scroll to position [6, 0]
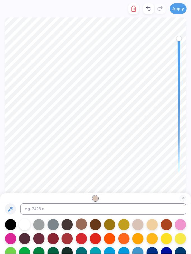
click at [82, 223] on div at bounding box center [81, 223] width 11 height 11
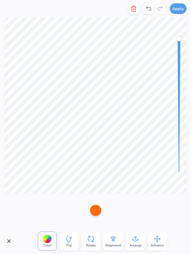
click at [98, 213] on div at bounding box center [95, 209] width 11 height 11
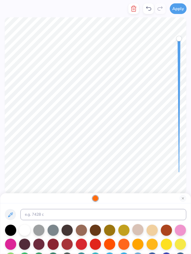
click at [134, 231] on div at bounding box center [137, 229] width 11 height 11
click at [82, 235] on div at bounding box center [81, 229] width 11 height 11
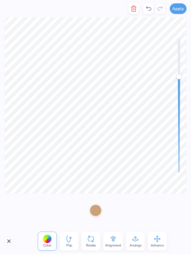
click at [99, 213] on div at bounding box center [95, 209] width 11 height 11
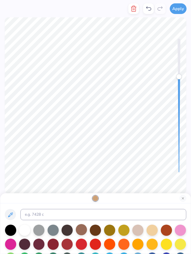
click at [81, 230] on div at bounding box center [81, 229] width 11 height 11
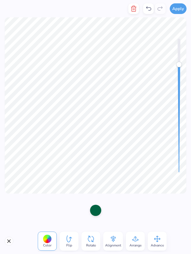
click at [97, 214] on div at bounding box center [95, 209] width 11 height 11
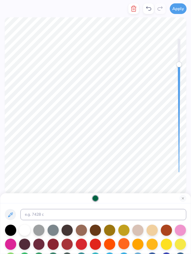
click at [127, 247] on div at bounding box center [123, 243] width 11 height 11
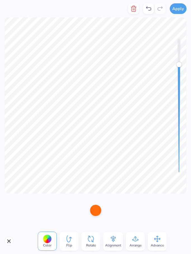
click at [96, 212] on div at bounding box center [95, 209] width 11 height 11
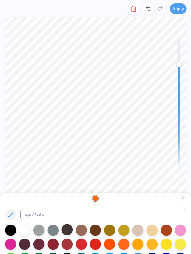
scroll to position [24, 0]
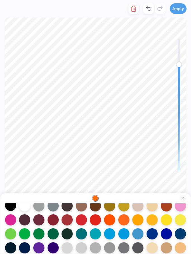
click at [13, 206] on div at bounding box center [10, 204] width 11 height 11
click at [147, 11] on icon at bounding box center [148, 8] width 7 height 7
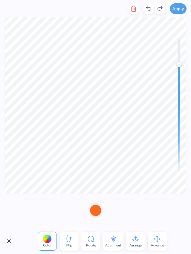
click at [95, 210] on div at bounding box center [95, 209] width 11 height 11
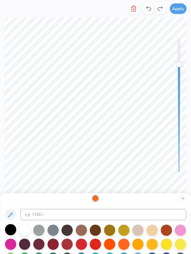
click at [8, 229] on div at bounding box center [10, 229] width 11 height 11
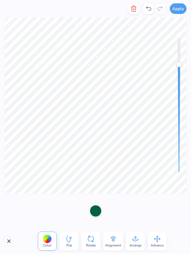
click at [94, 204] on div at bounding box center [95, 211] width 20 height 16
click at [94, 212] on div at bounding box center [95, 209] width 11 height 11
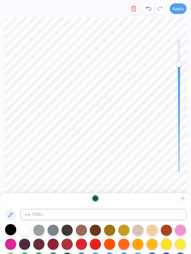
click at [8, 233] on div at bounding box center [10, 229] width 11 height 11
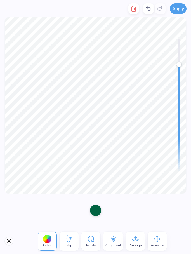
click at [93, 214] on div at bounding box center [95, 209] width 11 height 11
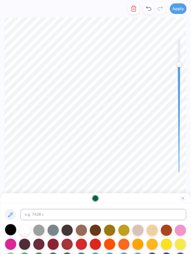
click at [15, 231] on div at bounding box center [10, 229] width 11 height 11
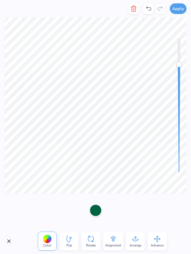
click at [93, 210] on div at bounding box center [95, 209] width 11 height 11
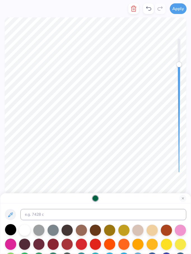
click at [13, 230] on div at bounding box center [10, 229] width 11 height 11
click at [9, 225] on div at bounding box center [10, 229] width 11 height 11
click at [28, 231] on div at bounding box center [24, 229] width 11 height 11
click at [51, 230] on div at bounding box center [52, 229] width 11 height 11
click at [41, 233] on div at bounding box center [38, 229] width 11 height 11
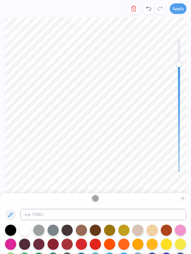
click at [148, 11] on icon at bounding box center [148, 8] width 7 height 7
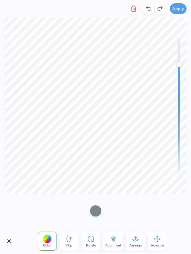
click at [148, 11] on icon at bounding box center [148, 8] width 7 height 7
click at [150, 9] on icon at bounding box center [148, 8] width 7 height 7
click at [163, 9] on icon at bounding box center [160, 8] width 7 height 7
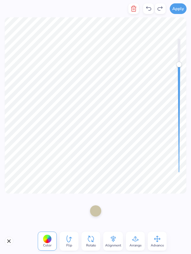
click at [146, 15] on div at bounding box center [154, 8] width 22 height 17
click at [145, 14] on div at bounding box center [148, 8] width 11 height 11
click at [163, 211] on div at bounding box center [95, 210] width 191 height 35
click at [91, 207] on div at bounding box center [95, 209] width 11 height 11
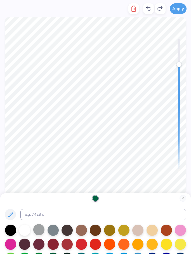
click at [34, 233] on div at bounding box center [38, 229] width 11 height 11
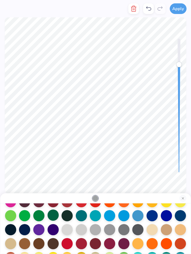
click at [52, 214] on div at bounding box center [52, 214] width 11 height 11
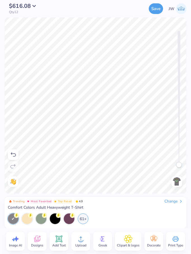
click at [177, 182] on img at bounding box center [176, 181] width 9 height 9
click at [178, 180] on img at bounding box center [176, 181] width 9 height 9
click at [176, 242] on icon at bounding box center [175, 238] width 8 height 8
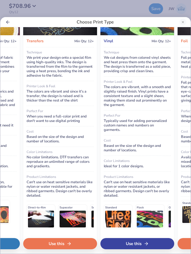
scroll to position [24, 289]
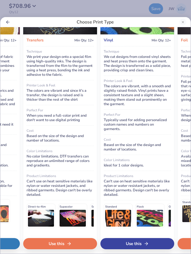
click at [85, 248] on div "Use this" at bounding box center [60, 243] width 74 height 11
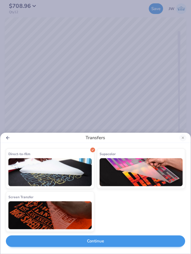
click at [146, 247] on button "Continue" at bounding box center [95, 240] width 179 height 11
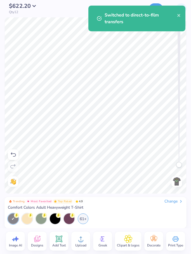
click at [178, 180] on img at bounding box center [176, 181] width 9 height 9
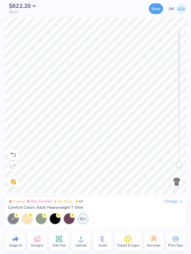
click at [176, 183] on img at bounding box center [176, 181] width 9 height 9
click at [159, 9] on button "Save" at bounding box center [156, 8] width 14 height 11
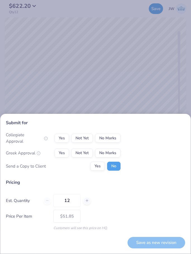
click at [116, 133] on div "Submit for Collegiate Approval Yes Not Yet No Marks Greek Approval Yes Not Yet …" at bounding box center [95, 146] width 179 height 55
click at [115, 133] on div "Submit for Collegiate Approval Yes Not Yet No Marks Greek Approval Yes Not Yet …" at bounding box center [95, 146] width 179 height 55
click at [59, 153] on button "Yes" at bounding box center [61, 152] width 15 height 9
click at [112, 139] on button "No Marks" at bounding box center [107, 138] width 25 height 9
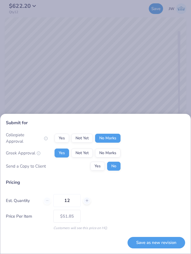
click at [149, 72] on div "Submit for Collegiate Approval Yes Not Yet No Marks Greek Approval Yes Not Yet …" at bounding box center [95, 127] width 191 height 254
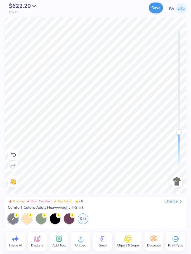
click at [154, 13] on button "Save" at bounding box center [156, 8] width 14 height 11
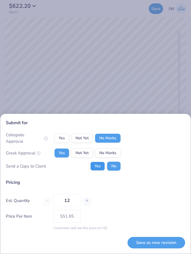
click at [96, 170] on button "Yes" at bounding box center [97, 165] width 15 height 9
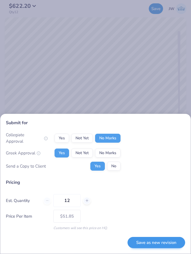
click at [162, 242] on button "Save as new revision" at bounding box center [156, 242] width 58 height 11
type input "$51.85"
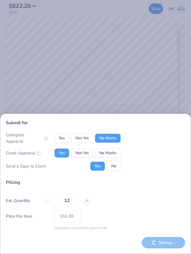
click at [154, 89] on div "Submit for Collegiate Approval Yes Not Yet No Marks Greek Approval Yes Not Yet …" at bounding box center [95, 127] width 191 height 254
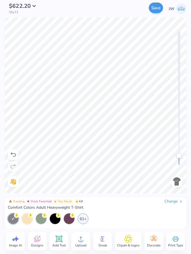
click at [157, 8] on button "Save" at bounding box center [156, 8] width 14 height 11
